Goal: Task Accomplishment & Management: Manage account settings

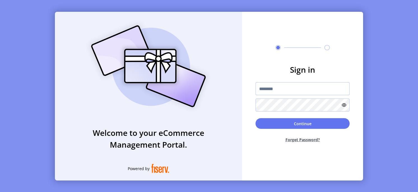
click at [296, 88] on input "text" at bounding box center [303, 88] width 94 height 13
type input "**********"
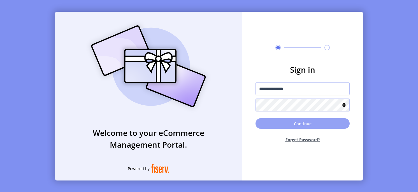
click at [288, 124] on button "Continue" at bounding box center [303, 123] width 94 height 11
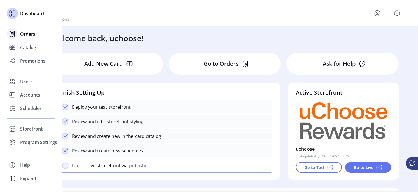
click at [30, 36] on span "Orders" at bounding box center [27, 34] width 15 height 7
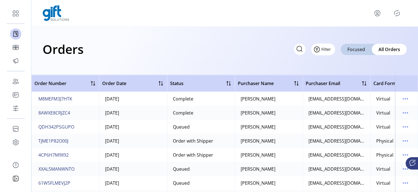
click at [326, 50] on span "Filter" at bounding box center [326, 49] width 10 height 6
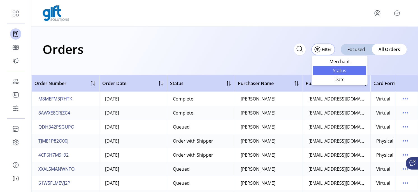
click at [345, 70] on span "Status" at bounding box center [339, 70] width 47 height 4
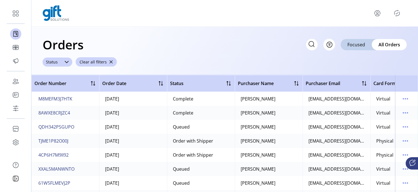
click at [64, 63] on icon at bounding box center [66, 62] width 4 height 4
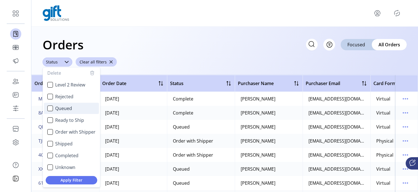
scroll to position [33, 0]
click at [51, 120] on div "Ready to Ship" at bounding box center [50, 121] width 6 height 6
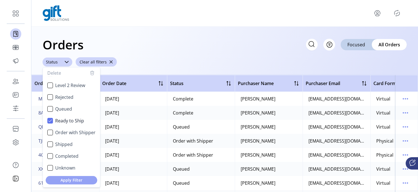
click at [69, 182] on span "Apply Filter" at bounding box center [71, 180] width 43 height 6
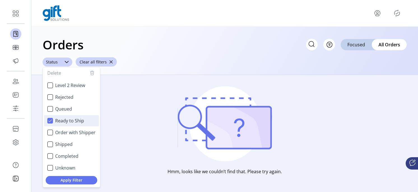
click at [50, 119] on icon "Ready to Ship" at bounding box center [50, 121] width 4 height 4
click at [206, 32] on div "Orders Filter Focused All Orders ****** Status Delete Received Security Review …" at bounding box center [224, 51] width 387 height 48
